Goal: Task Accomplishment & Management: Manage account settings

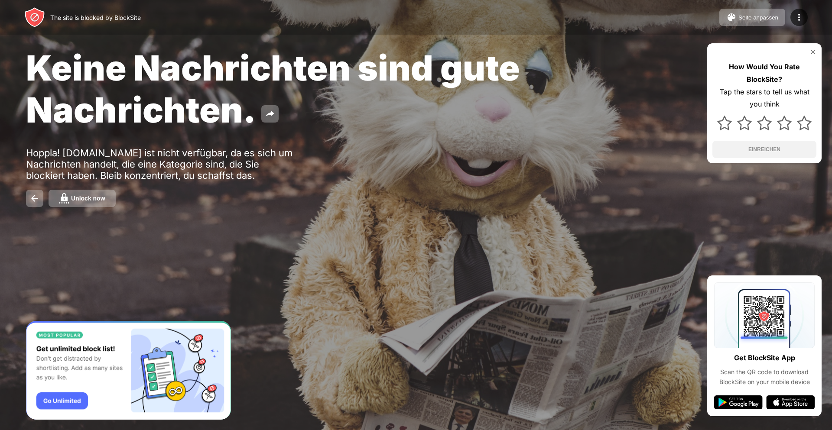
click at [110, 202] on button "Unlock now" at bounding box center [82, 198] width 67 height 17
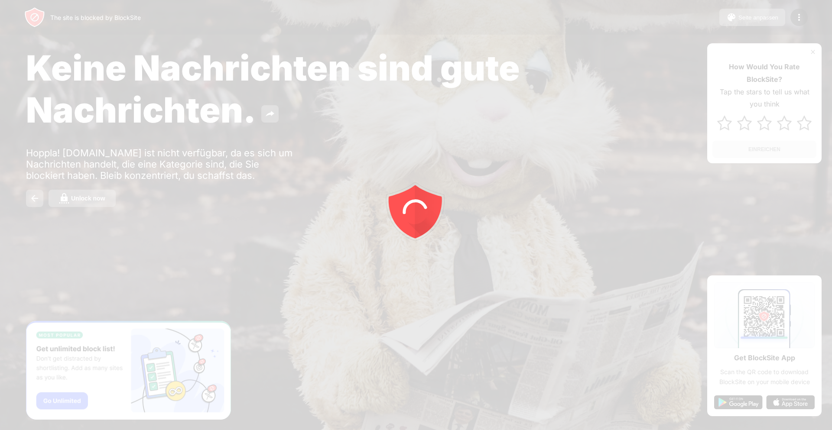
click at [93, 201] on div at bounding box center [416, 215] width 832 height 430
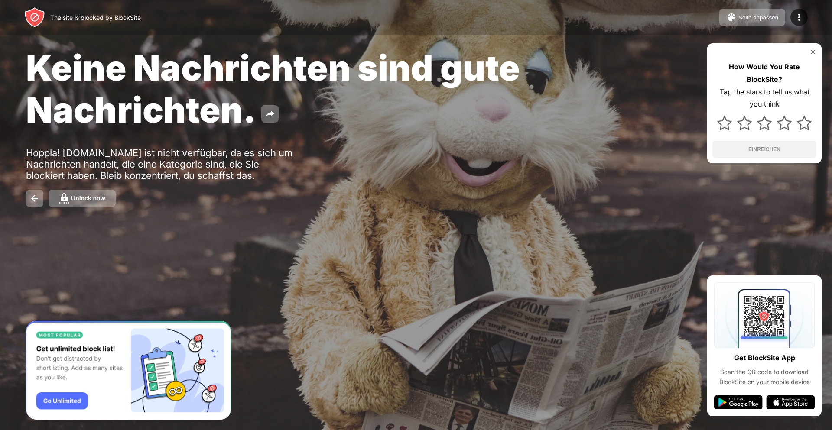
click at [93, 201] on div "Unlock now" at bounding box center [88, 198] width 34 height 7
click at [102, 199] on div "Unlock now" at bounding box center [88, 198] width 34 height 7
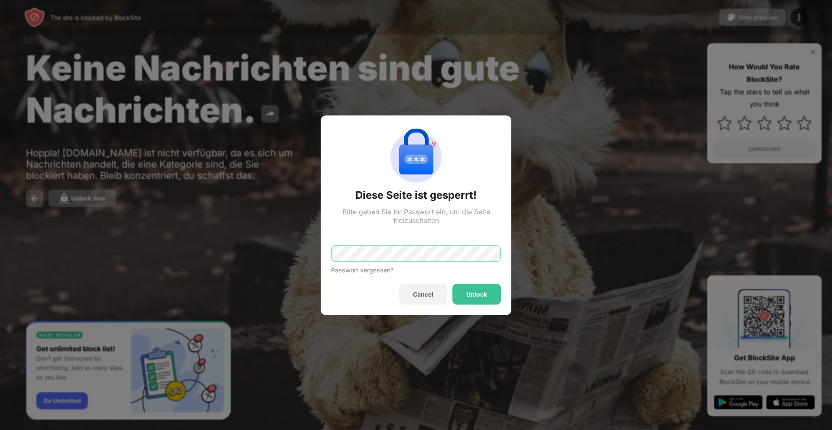
click at [78, 430] on div "Diese Seite ist gesperrt! Bitte geben Sie Ihr Passwort ein, um die Seite freizu…" at bounding box center [416, 430] width 832 height 0
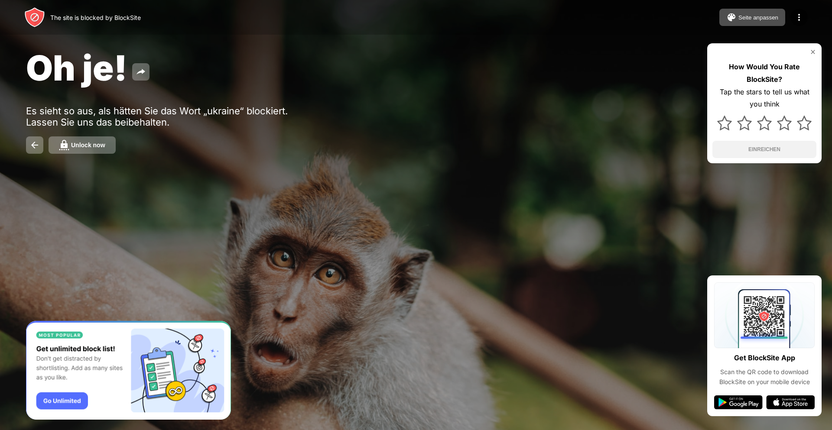
click at [81, 143] on div "Unlock now" at bounding box center [88, 145] width 34 height 7
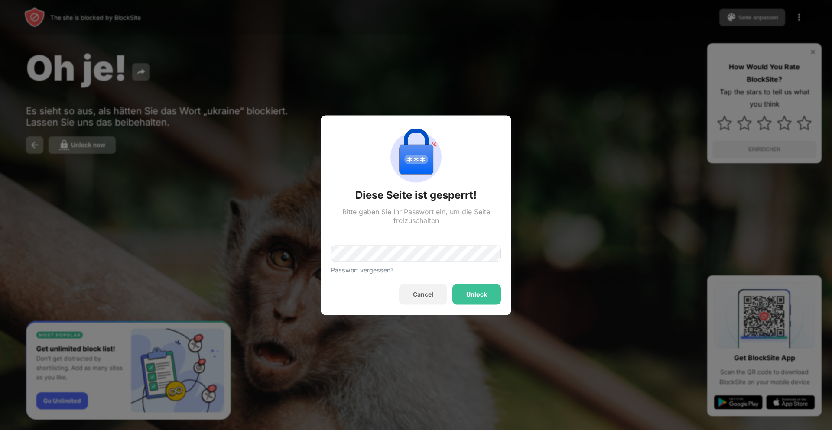
click at [364, 262] on div "Passwort vergessen?" at bounding box center [416, 248] width 170 height 49
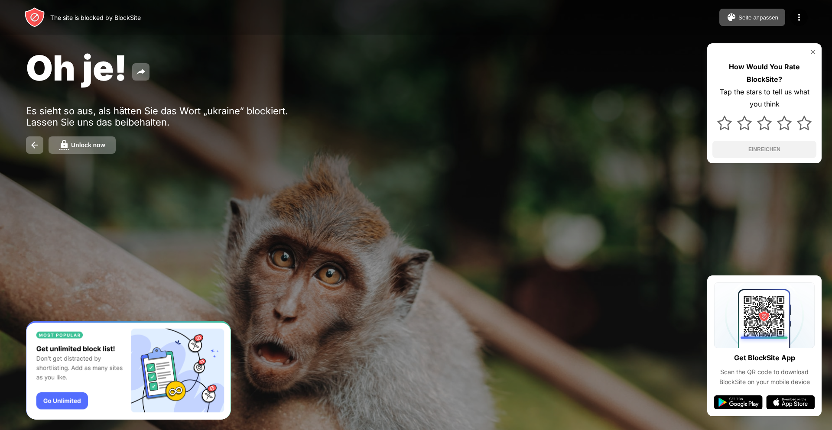
click at [101, 149] on button "Unlock now" at bounding box center [82, 144] width 67 height 17
click at [110, 145] on button "Unlock now" at bounding box center [82, 144] width 67 height 17
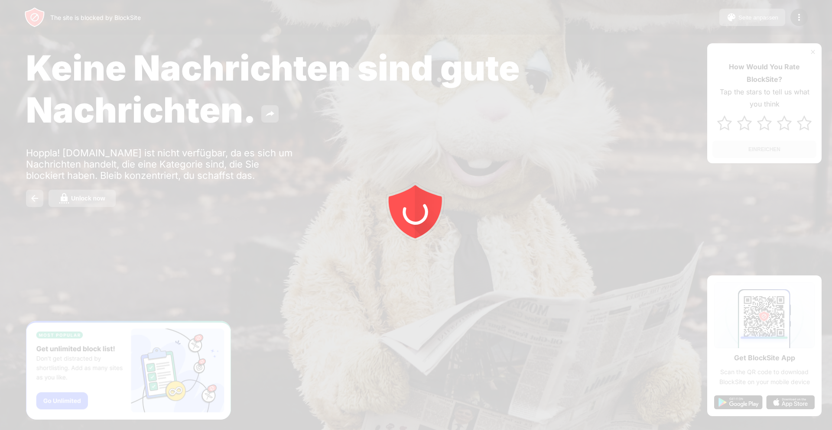
click at [94, 204] on div at bounding box center [416, 215] width 832 height 430
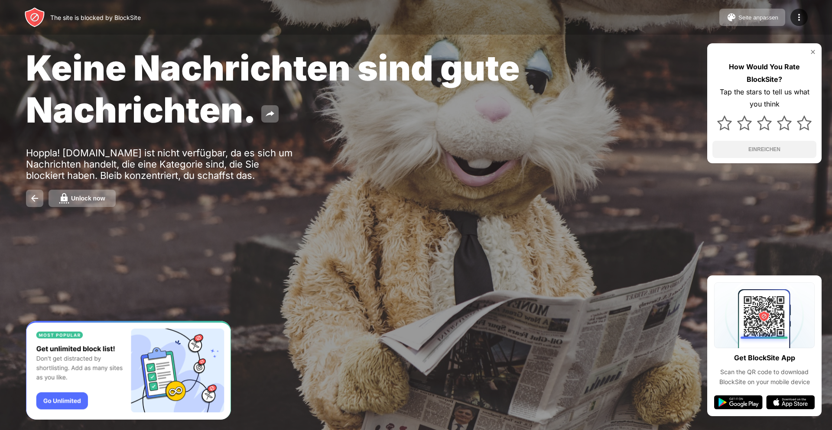
click at [94, 204] on button "Unlock now" at bounding box center [82, 198] width 67 height 17
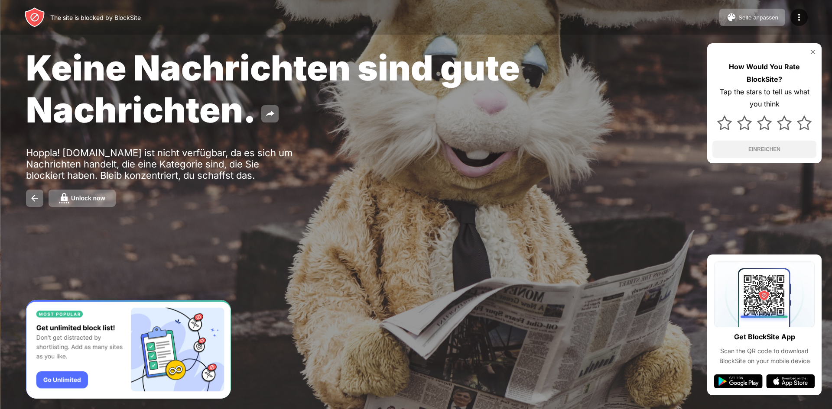
click at [100, 204] on button "Unlock now" at bounding box center [82, 198] width 67 height 17
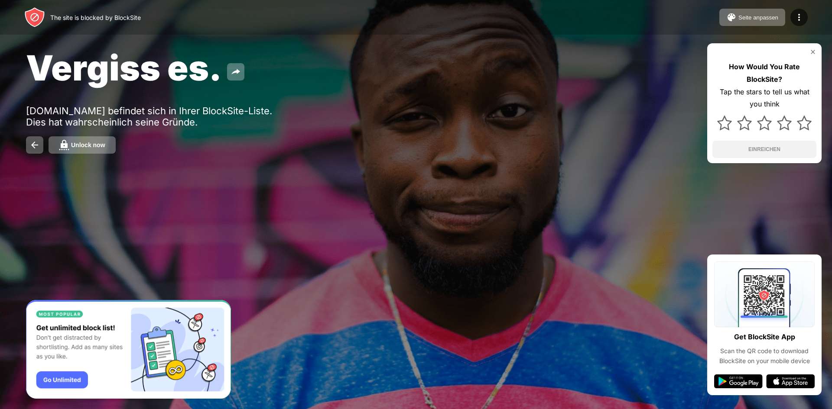
click at [105, 144] on button "Unlock now" at bounding box center [82, 144] width 67 height 17
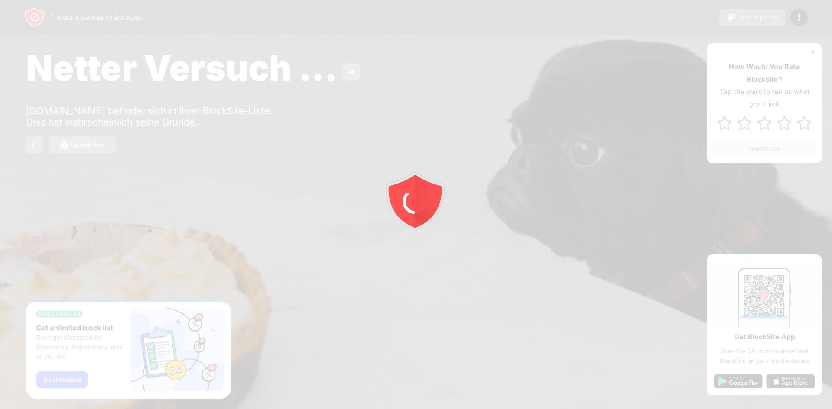
click at [98, 140] on div at bounding box center [416, 204] width 832 height 409
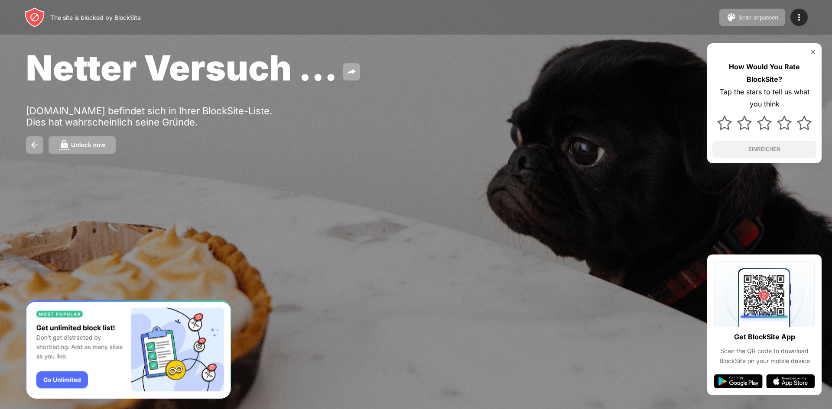
click at [98, 143] on div "Unlock now" at bounding box center [88, 145] width 34 height 7
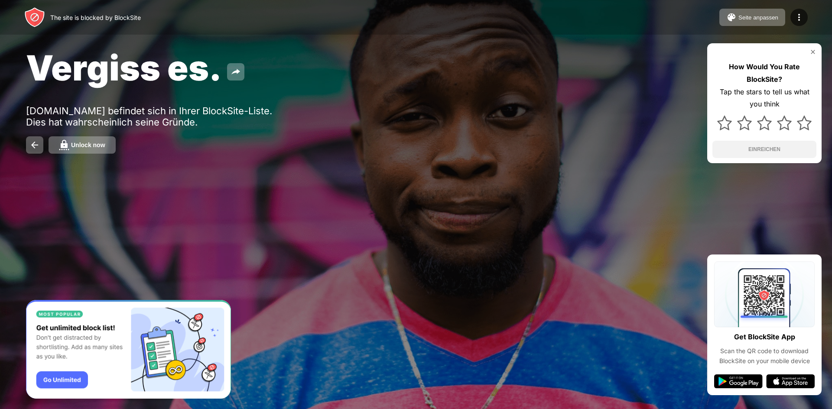
click at [82, 147] on div "Unlock now" at bounding box center [88, 145] width 34 height 7
